Goal: Answer question/provide support

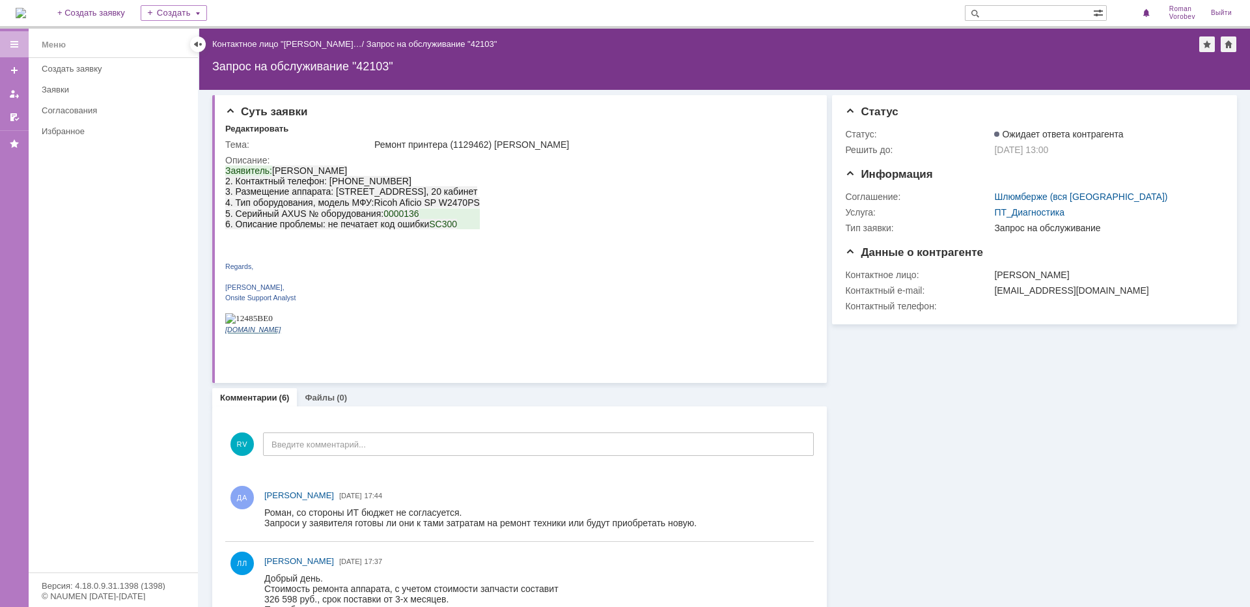
paste input "0000136"
type input "0000136"
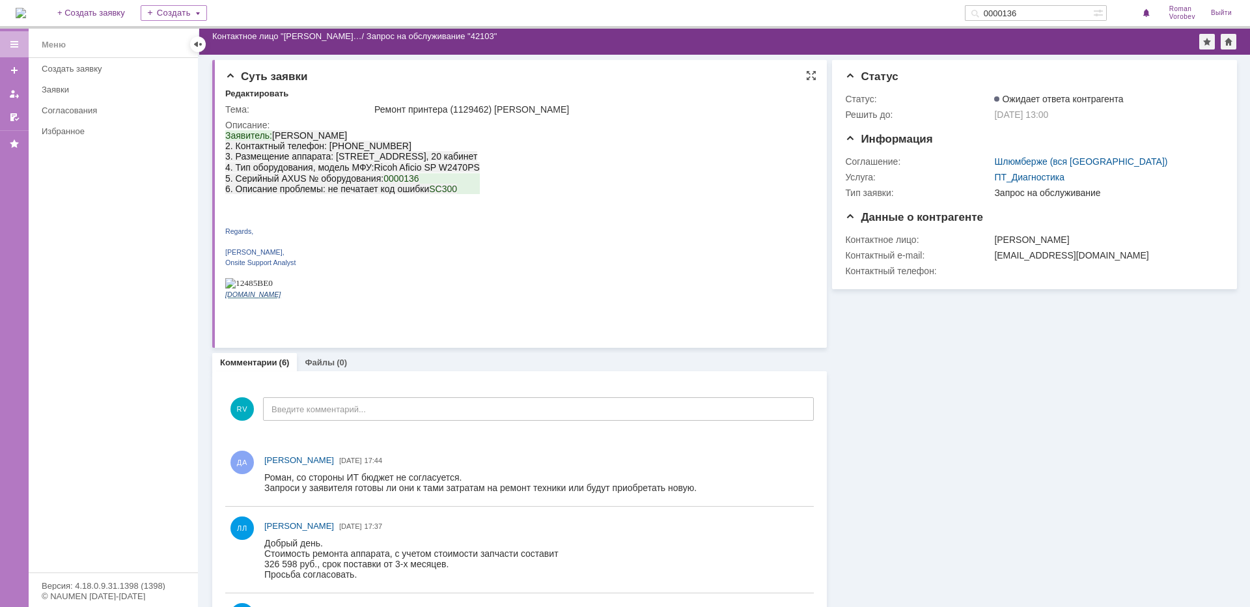
scroll to position [130, 0]
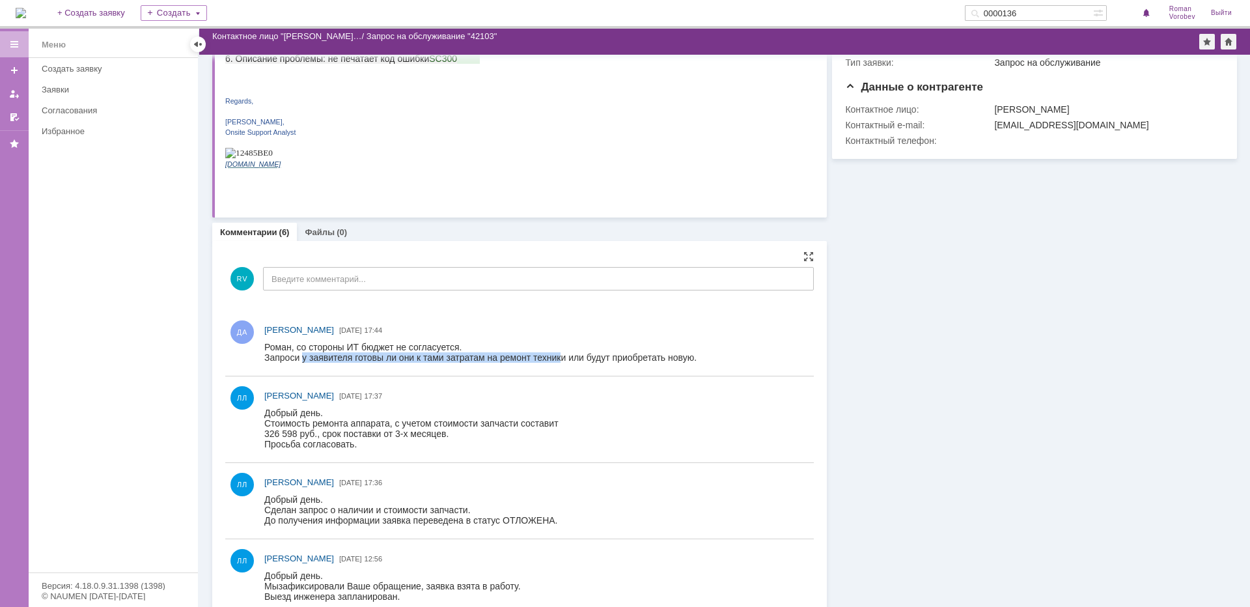
drag, startPoint x: 303, startPoint y: 359, endPoint x: 562, endPoint y: 360, distance: 259.8
click at [562, 360] on div "Запроси у заявителя готовы ли они к тами затратам на ремонт техники или будут п…" at bounding box center [480, 357] width 432 height 10
click at [439, 351] on div "Роман, со стороны ИТ бюджет не согласуется." at bounding box center [480, 347] width 432 height 10
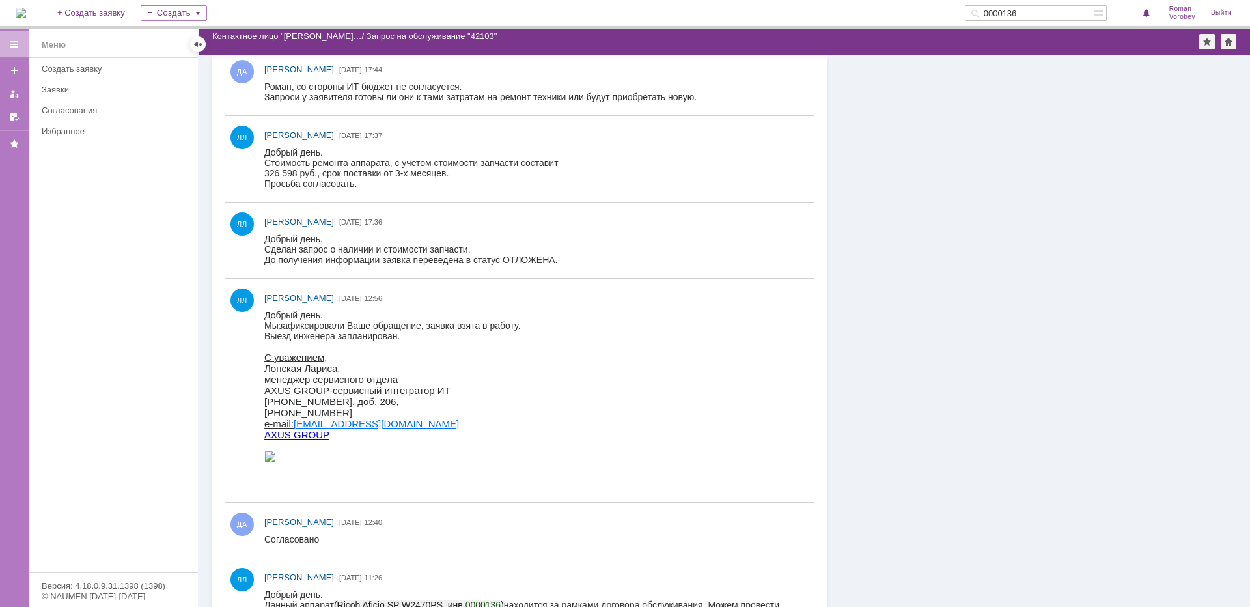
scroll to position [326, 0]
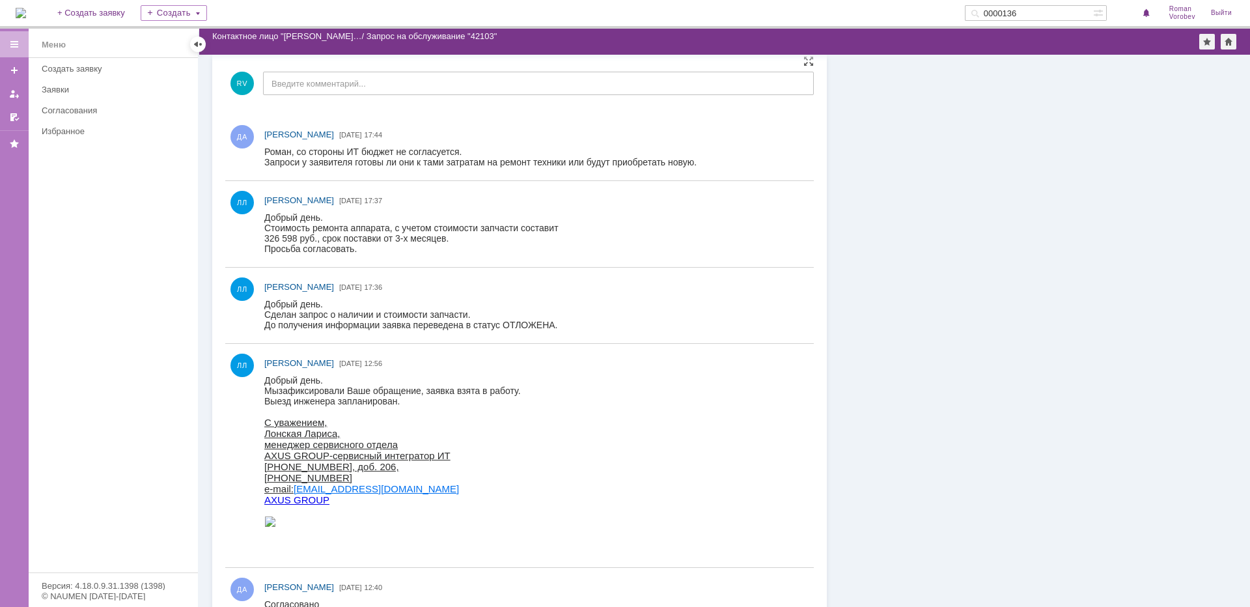
drag, startPoint x: 528, startPoint y: 312, endPoint x: 302, endPoint y: 164, distance: 270.3
drag, startPoint x: 302, startPoint y: 164, endPoint x: 732, endPoint y: 163, distance: 429.7
click at [732, 163] on html "Роман, со стороны ИТ бюджет не согласуется. Запроси у заявителя готовы ли они к…" at bounding box center [533, 156] width 538 height 21
click at [613, 155] on div "Роман, со стороны ИТ бюджет не согласуется." at bounding box center [480, 151] width 432 height 10
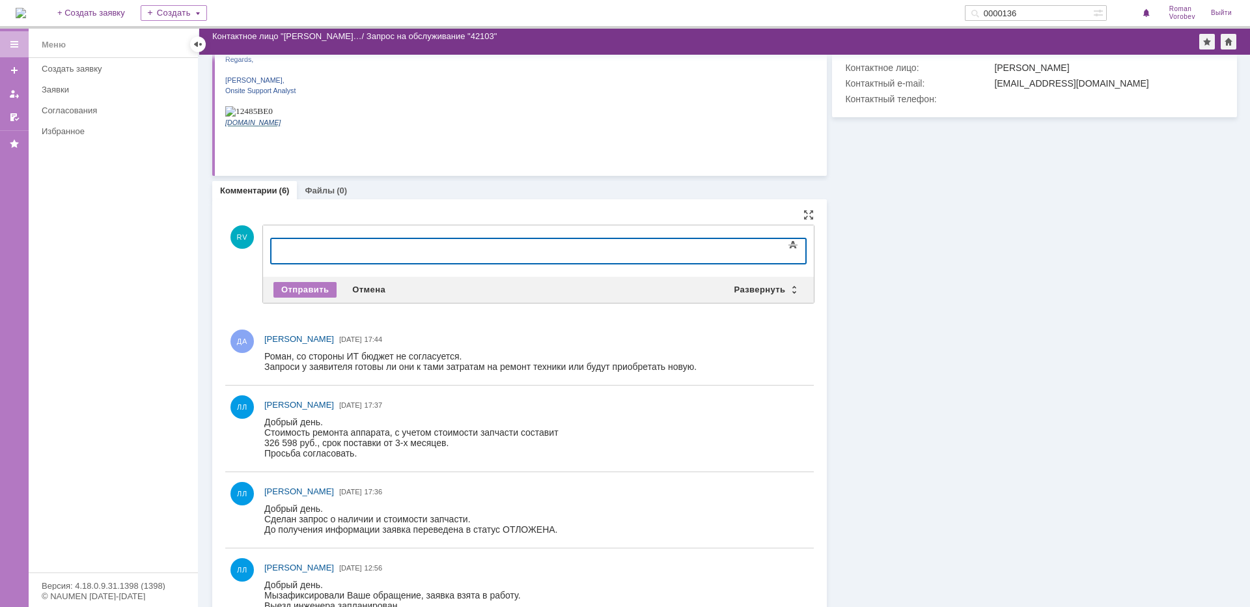
scroll to position [195, 0]
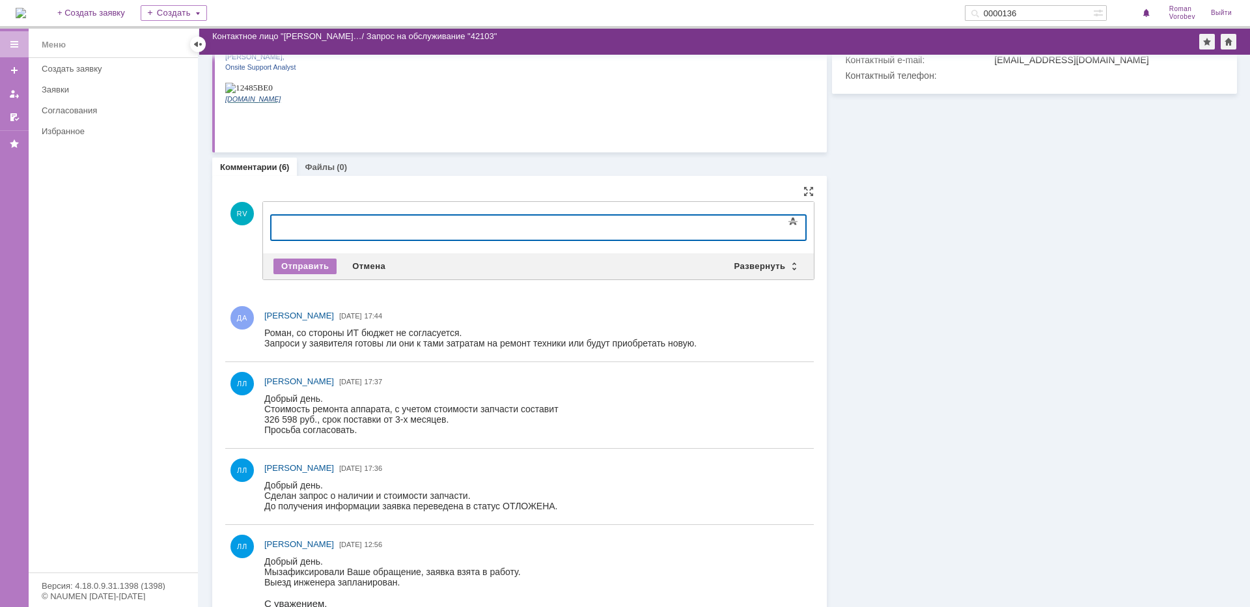
click at [318, 230] on div at bounding box center [377, 226] width 185 height 10
click at [309, 273] on div "Отправить Отмена Развернуть Свернуть" at bounding box center [538, 266] width 551 height 26
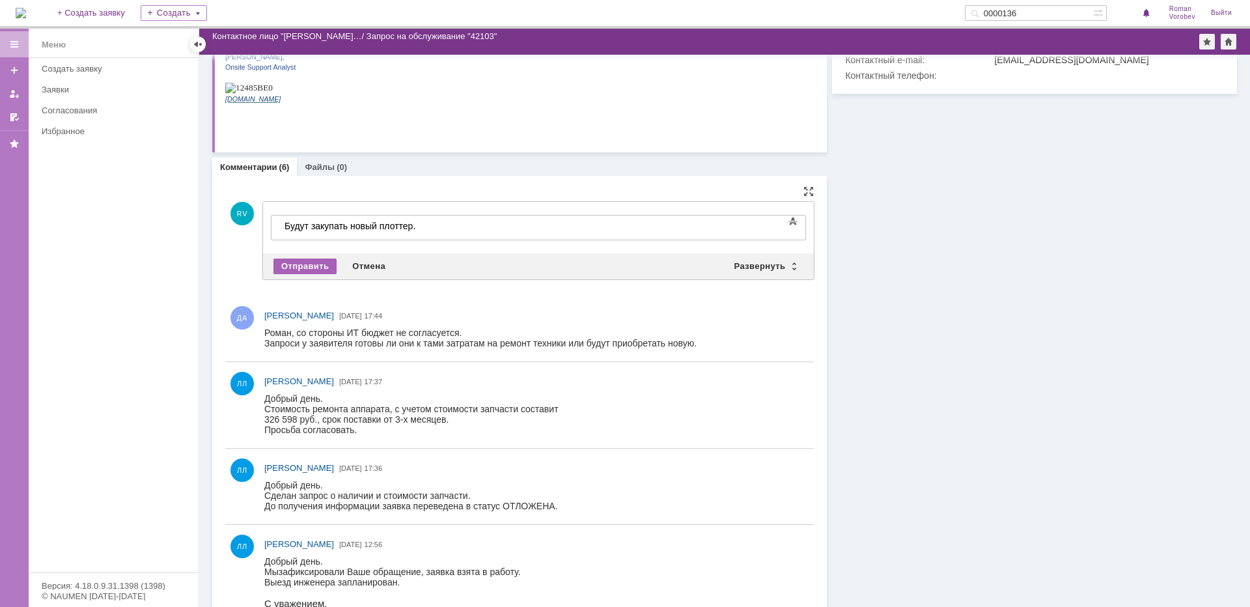
click at [311, 264] on div "Отправить" at bounding box center [304, 266] width 63 height 16
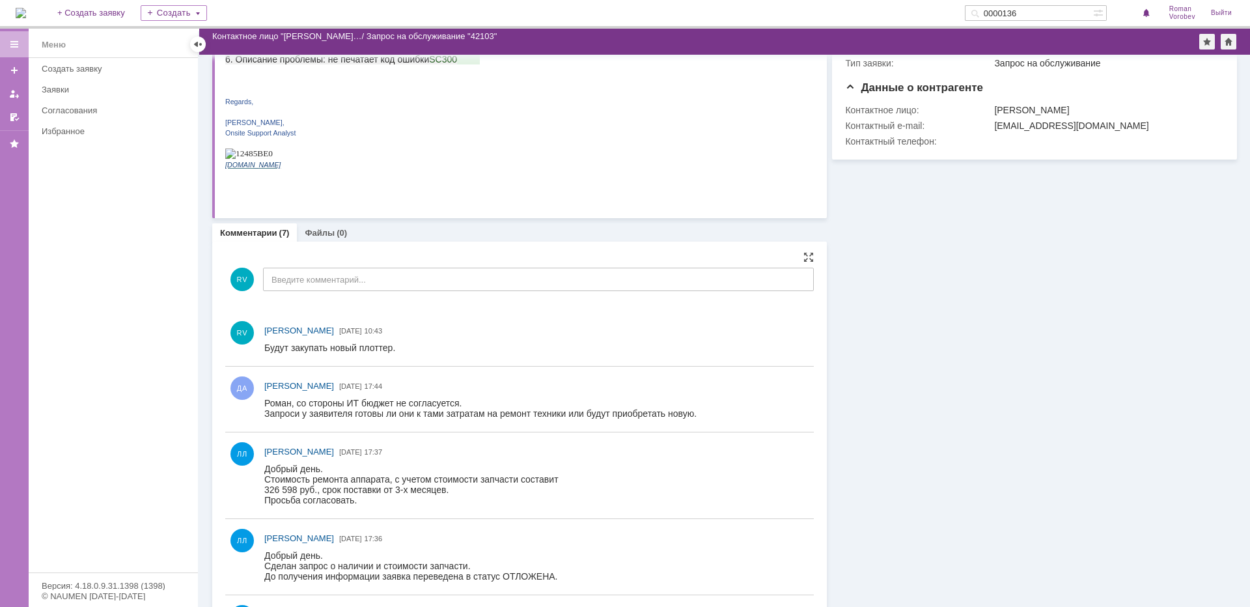
scroll to position [130, 0]
drag, startPoint x: 265, startPoint y: 399, endPoint x: 452, endPoint y: 399, distance: 187.5
click at [452, 399] on div "Роман, со стороны ИТ бюджет не согласуется." at bounding box center [480, 402] width 432 height 10
click at [307, 411] on div "Запроси у заявителя готовы ли они к тами затратам на ремонт техники или будут п…" at bounding box center [480, 413] width 432 height 10
drag, startPoint x: 528, startPoint y: 953, endPoint x: 286, endPoint y: 489, distance: 523.6
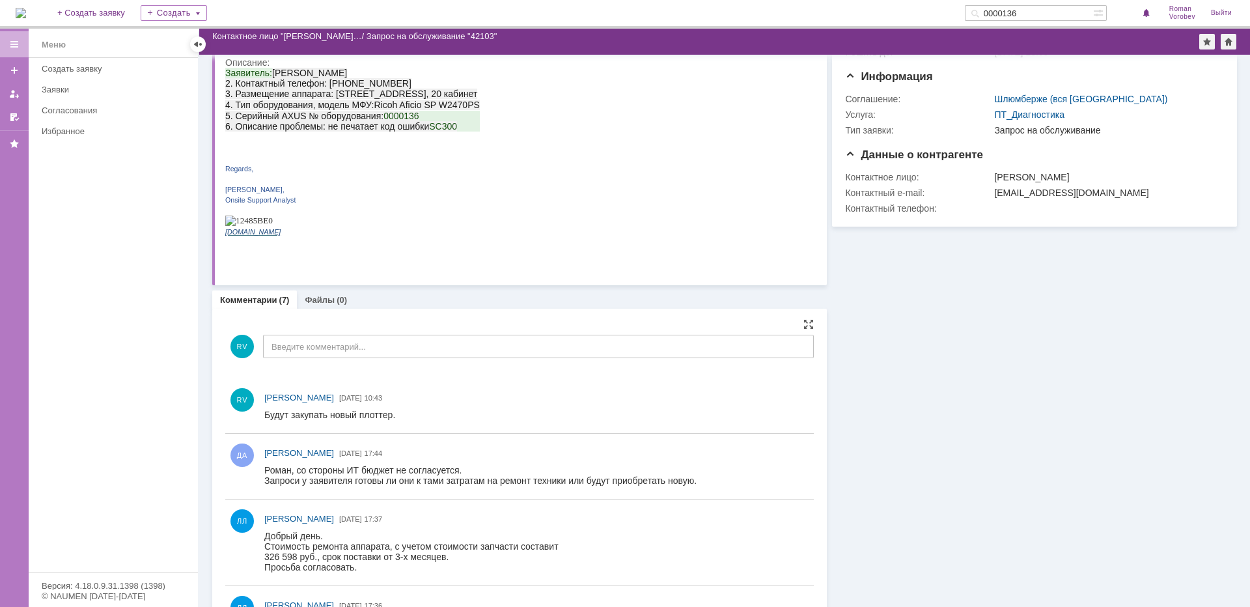
scroll to position [0, 0]
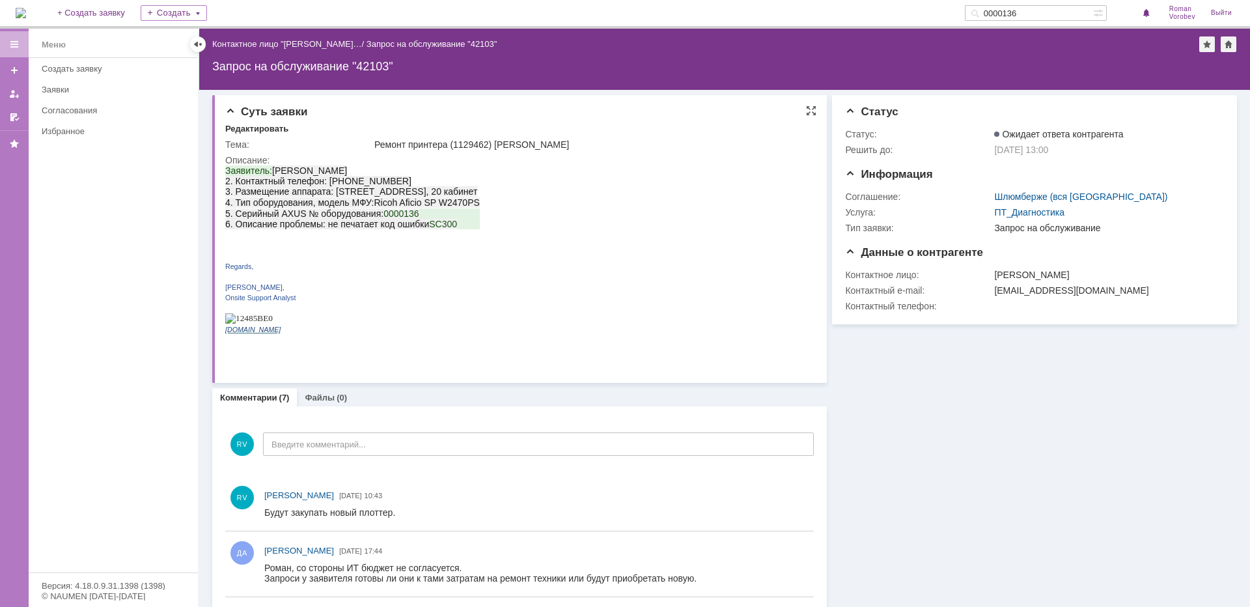
click at [416, 229] on span "6. Описание проблемы: не печатает код ошибки" at bounding box center [327, 224] width 204 height 10
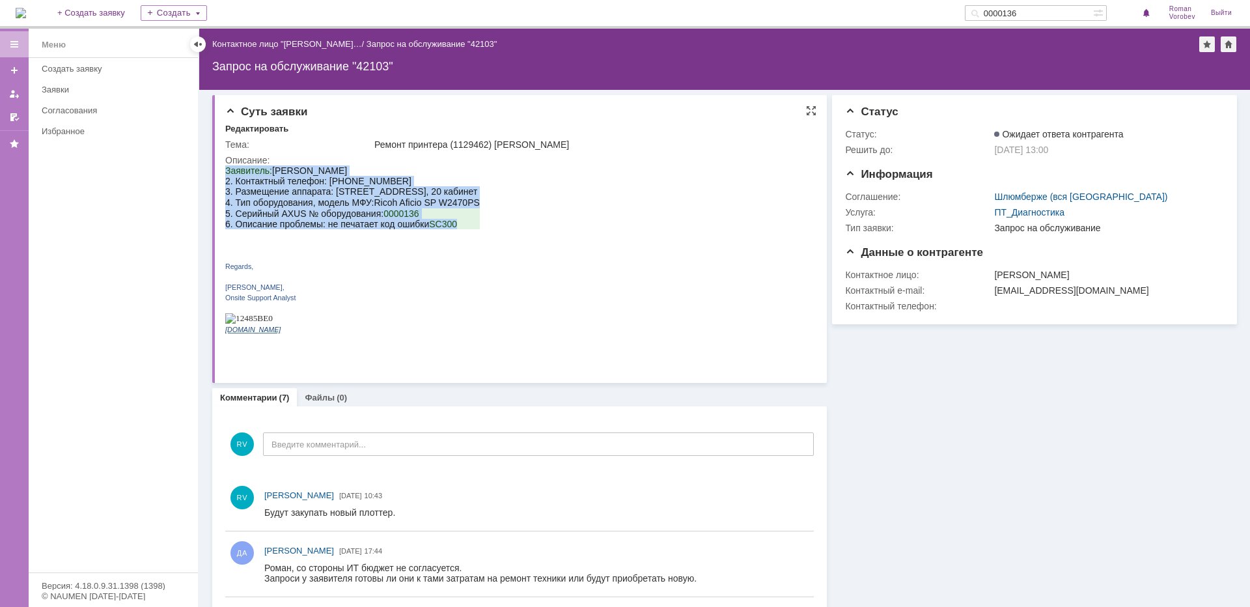
drag, startPoint x: 457, startPoint y: 234, endPoint x: 450, endPoint y: 336, distance: 101.8
click at [225, 171] on html "Заявитель: Permjakov Viktor 2. Контактный телефон: 89128831749 3. Размещение ап…" at bounding box center [512, 254] width 575 height 179
click at [226, 171] on span "Заявитель:" at bounding box center [248, 170] width 47 height 10
drag, startPoint x: 226, startPoint y: 171, endPoint x: 474, endPoint y: 236, distance: 256.3
click at [474, 236] on div "Заявитель: Permjakov Viktor 2. Контактный телефон: 89128831749 3. Размещение ап…" at bounding box center [352, 254] width 255 height 179
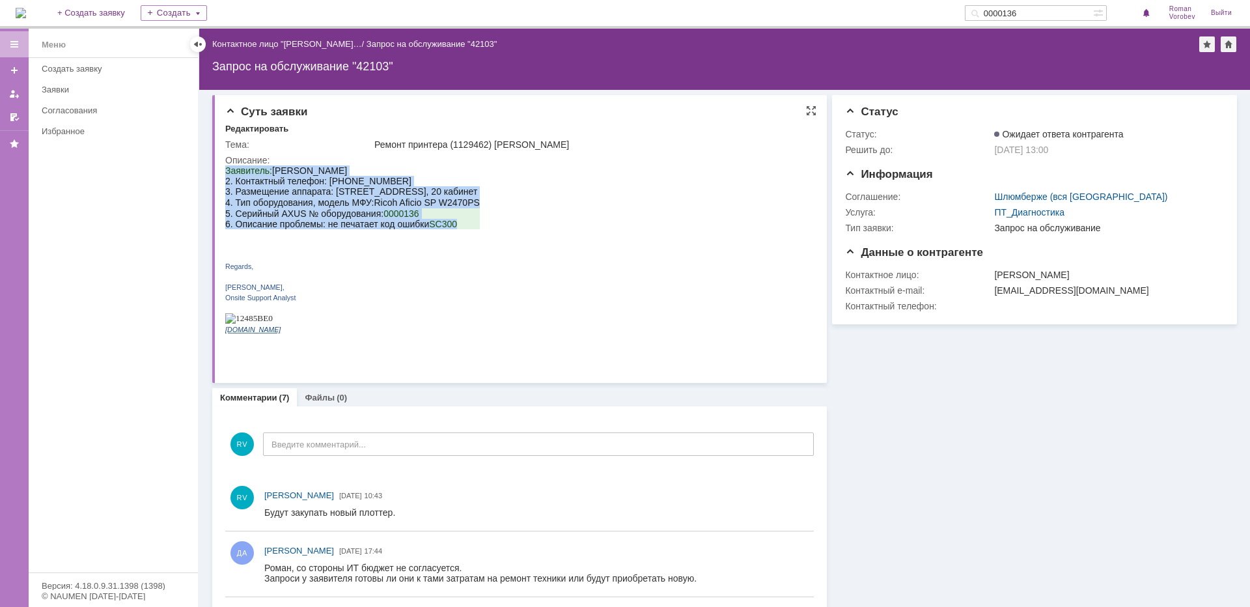
click at [441, 224] on p "5. Серийный AXUS № оборудования: 0000136 6. Описание проблемы: не печатает код …" at bounding box center [352, 218] width 255 height 21
drag, startPoint x: 464, startPoint y: 237, endPoint x: 227, endPoint y: 165, distance: 247.7
click at [227, 165] on html "Заявитель: Permjakov Viktor 2. Контактный телефон: 89128831749 3. Размещение ап…" at bounding box center [512, 254] width 575 height 179
click at [233, 171] on span "Заявитель:" at bounding box center [248, 170] width 47 height 10
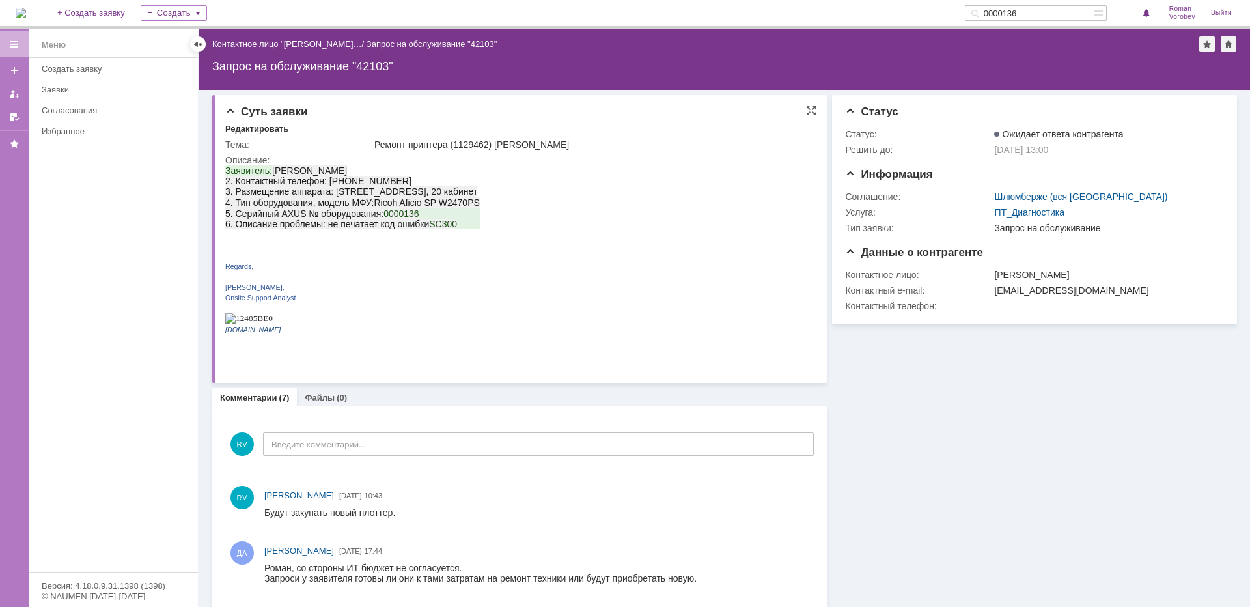
click at [451, 229] on span "300" at bounding box center [449, 224] width 15 height 10
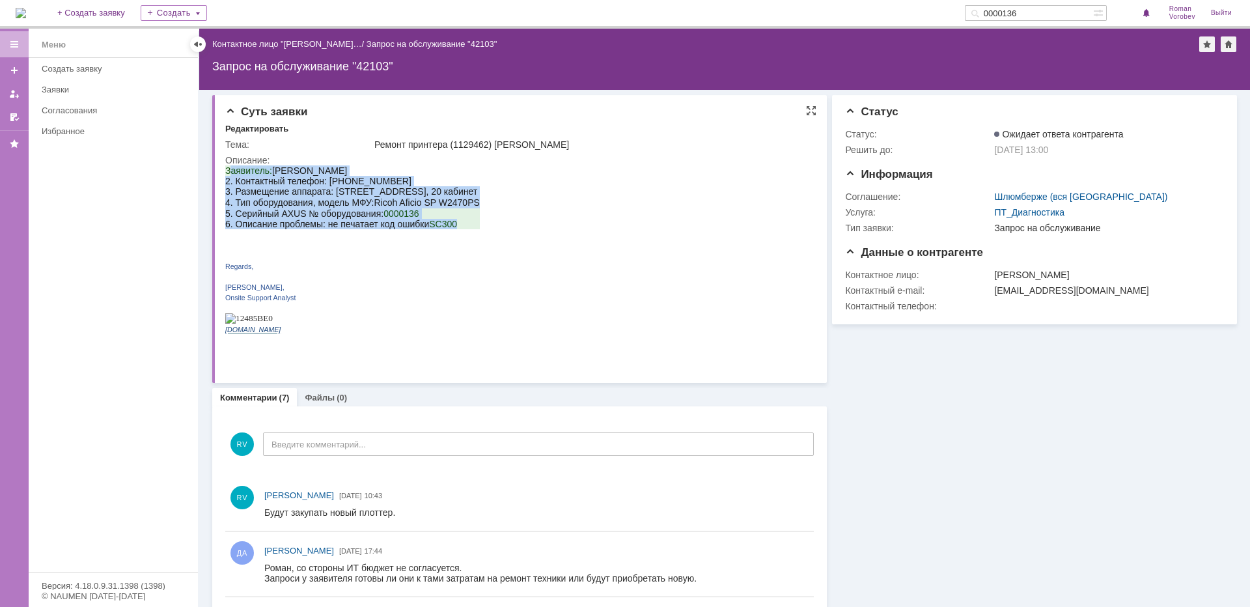
drag, startPoint x: 458, startPoint y: 234, endPoint x: 229, endPoint y: 172, distance: 238.2
click at [229, 172] on div "Заявитель: Permjakov Viktor 2. Контактный телефон: 89128831749 3. Размещение ап…" at bounding box center [352, 254] width 255 height 179
click at [229, 172] on span "Заявитель:" at bounding box center [248, 170] width 47 height 10
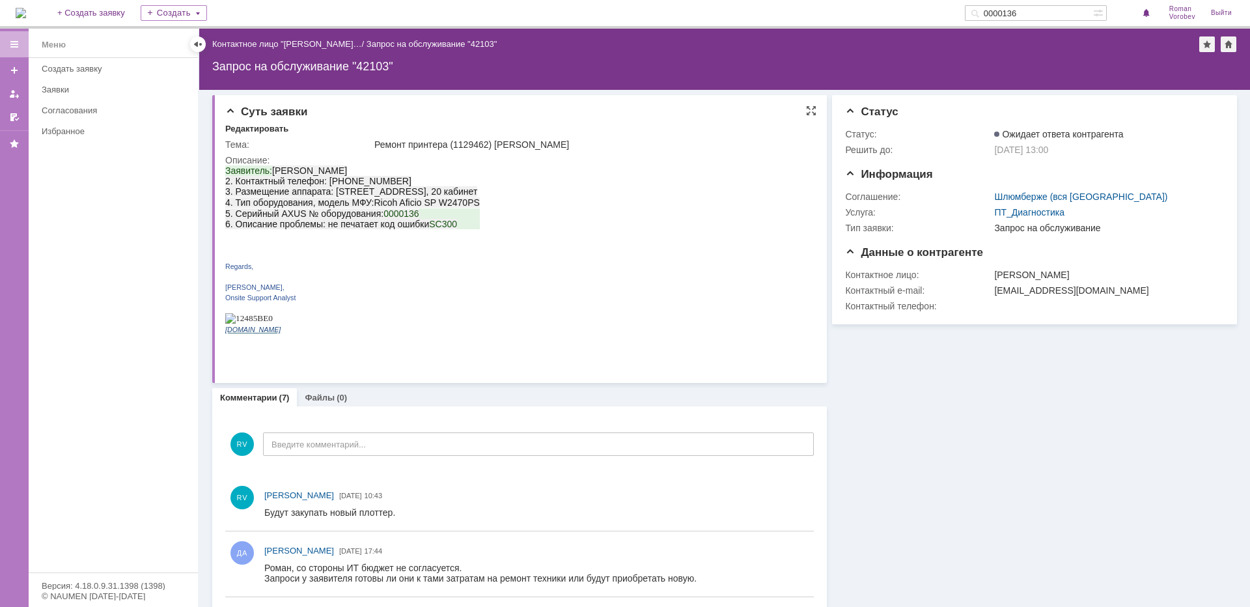
drag, startPoint x: 445, startPoint y: 335, endPoint x: 326, endPoint y: 210, distance: 173.1
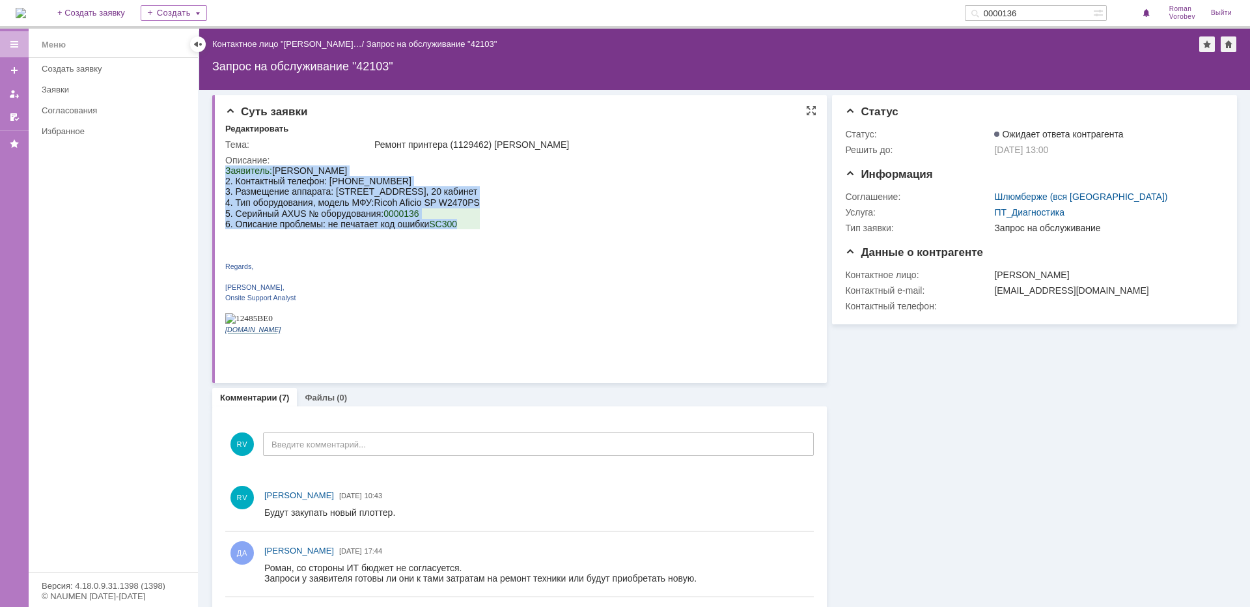
drag, startPoint x: 454, startPoint y: 234, endPoint x: 447, endPoint y: 339, distance: 105.1
click at [225, 173] on html "Заявитель: Permjakov Viktor 2. Контактный телефон: 89128831749 3. Размещение ап…" at bounding box center [512, 254] width 575 height 179
click at [270, 194] on span "3. Размещение аппарата: Пермь, п.Ферма, Нефтяников 25, 14 корпус, 2 этаж, 20 ка…" at bounding box center [351, 191] width 252 height 10
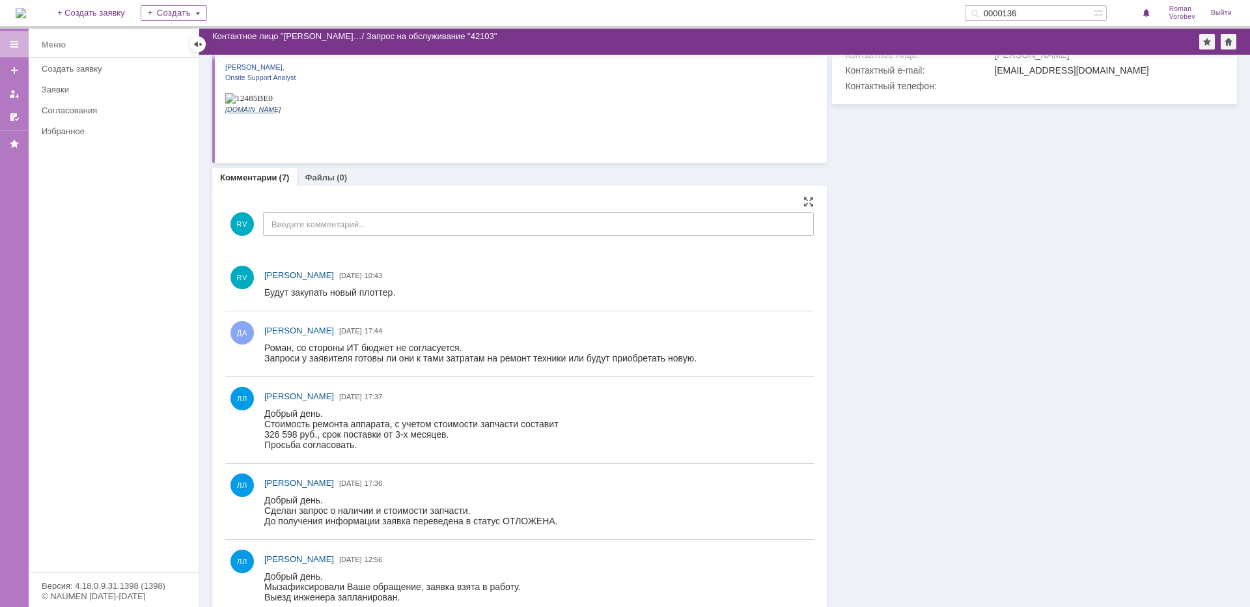
scroll to position [195, 0]
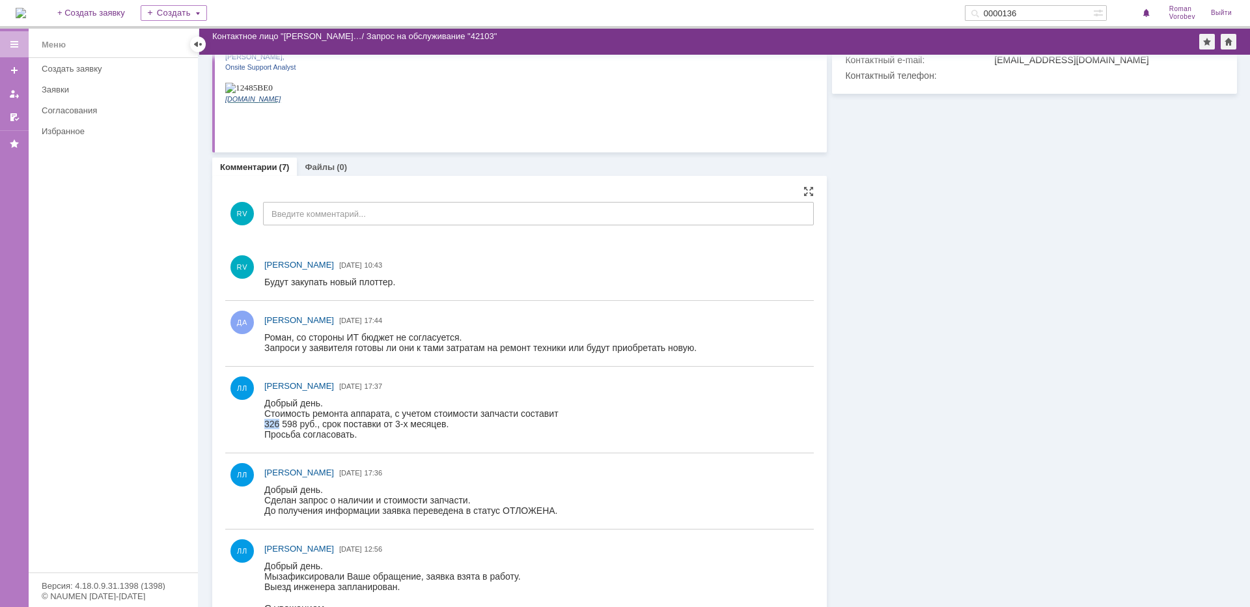
click at [281, 423] on div "326 598 руб., срок поставки от 3-х месяцев." at bounding box center [411, 424] width 294 height 10
click at [331, 425] on div "326 598 руб., срок поставки от 3-х месяцев." at bounding box center [411, 424] width 294 height 10
drag, startPoint x: 94, startPoint y: 41, endPoint x: 263, endPoint y: 409, distance: 405.2
click at [251, 411] on div "ЛЛ Лонская Лариса Вячеславовна 07.10.2025 17:37" at bounding box center [519, 410] width 589 height 76
drag, startPoint x: 528, startPoint y: 803, endPoint x: 299, endPoint y: 421, distance: 445.8
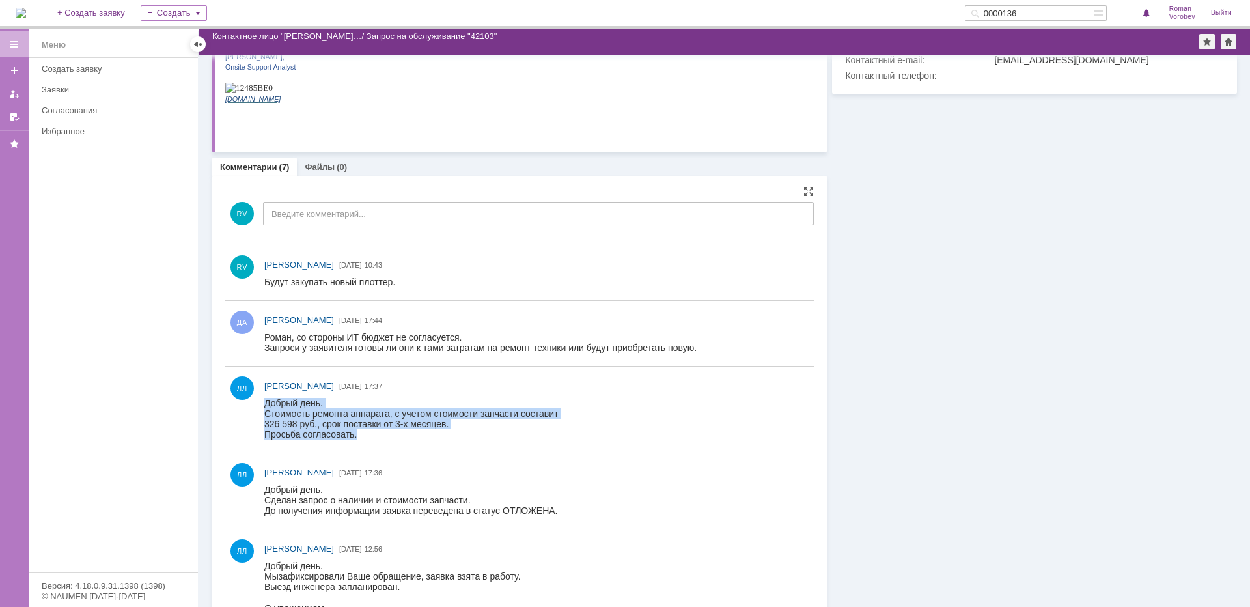
drag, startPoint x: 267, startPoint y: 405, endPoint x: 365, endPoint y: 439, distance: 103.4
click at [365, 439] on body "Добрый день. Стоимость ремонта аппарата, с учетом стоимости запчасти составит 3…" at bounding box center [411, 419] width 294 height 42
click at [355, 428] on div "326 598 руб., срок поставки от 3-х месяцев." at bounding box center [411, 424] width 294 height 10
